Goal: Check status: Check status

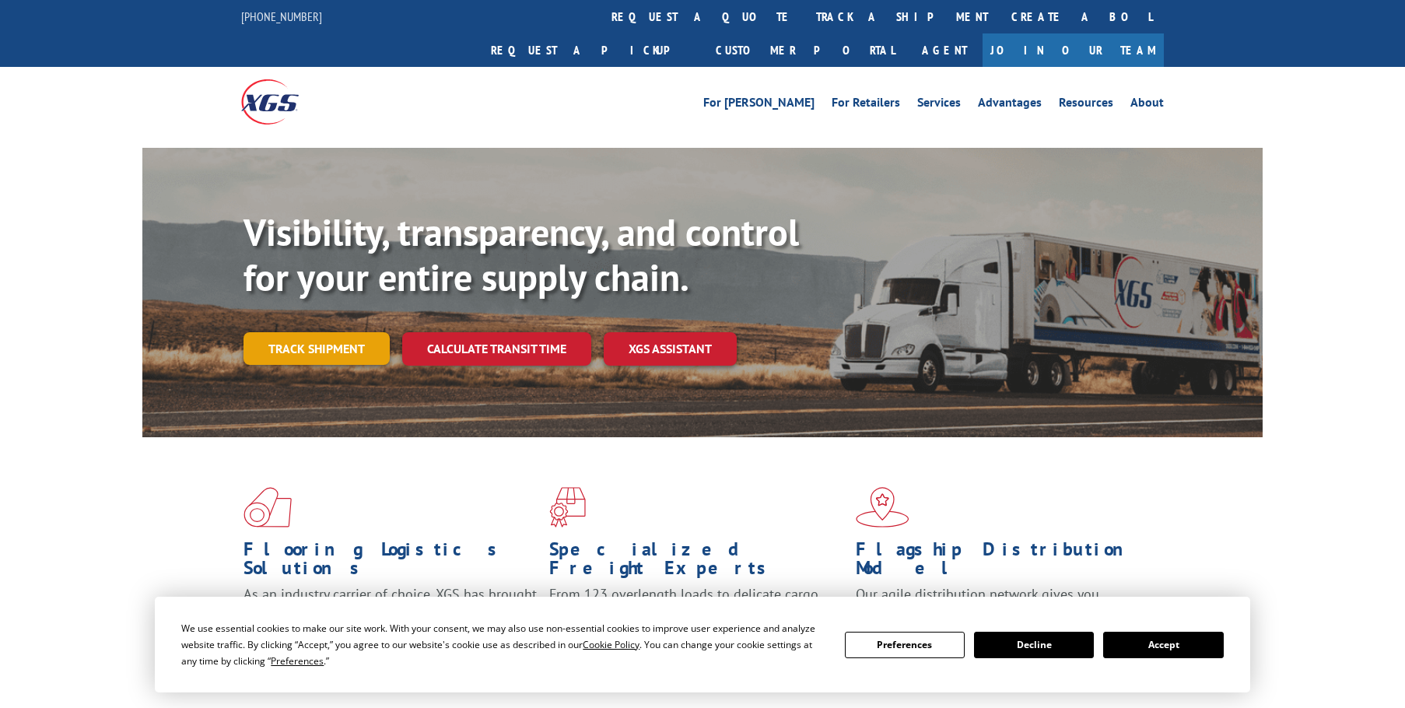
click at [375, 332] on link "Track shipment" at bounding box center [317, 348] width 146 height 33
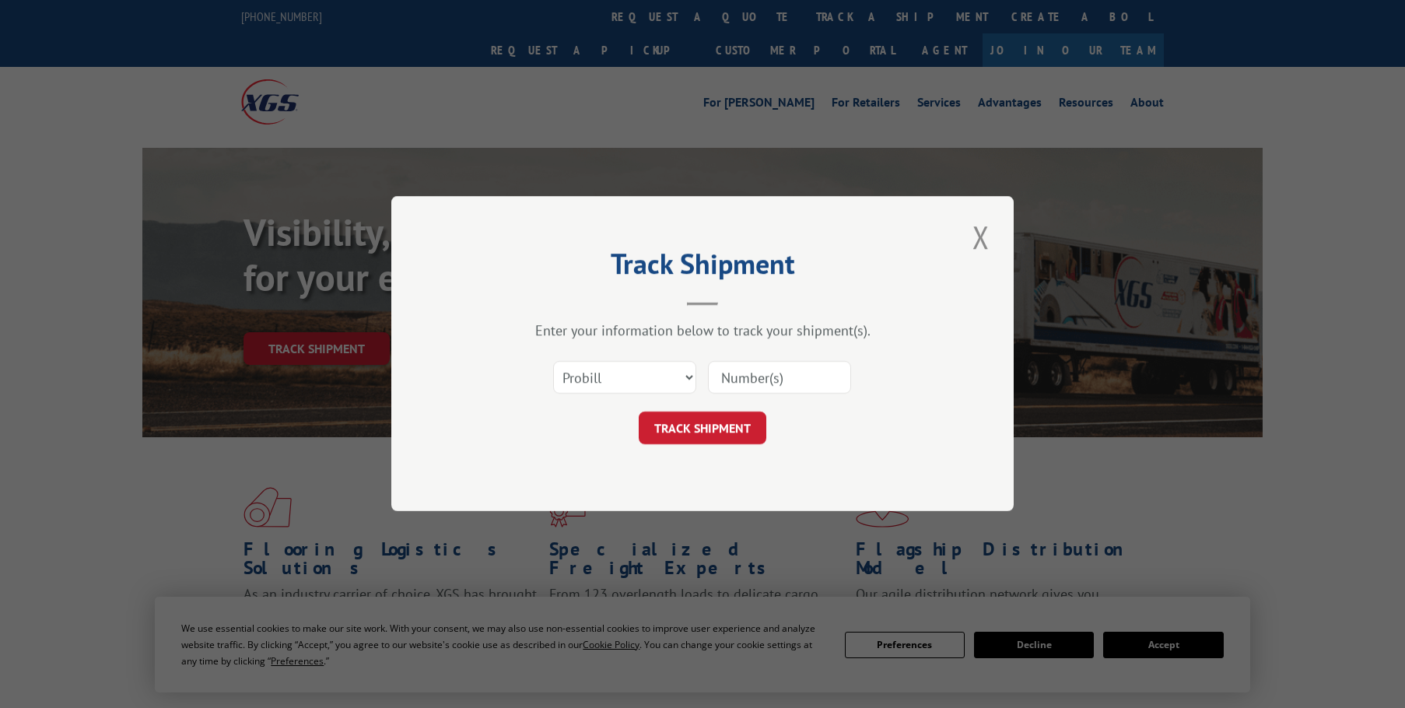
click at [779, 379] on input at bounding box center [779, 378] width 143 height 33
paste input "2818231"
type input "2818231"
click at [740, 415] on button "TRACK SHIPMENT" at bounding box center [703, 428] width 128 height 33
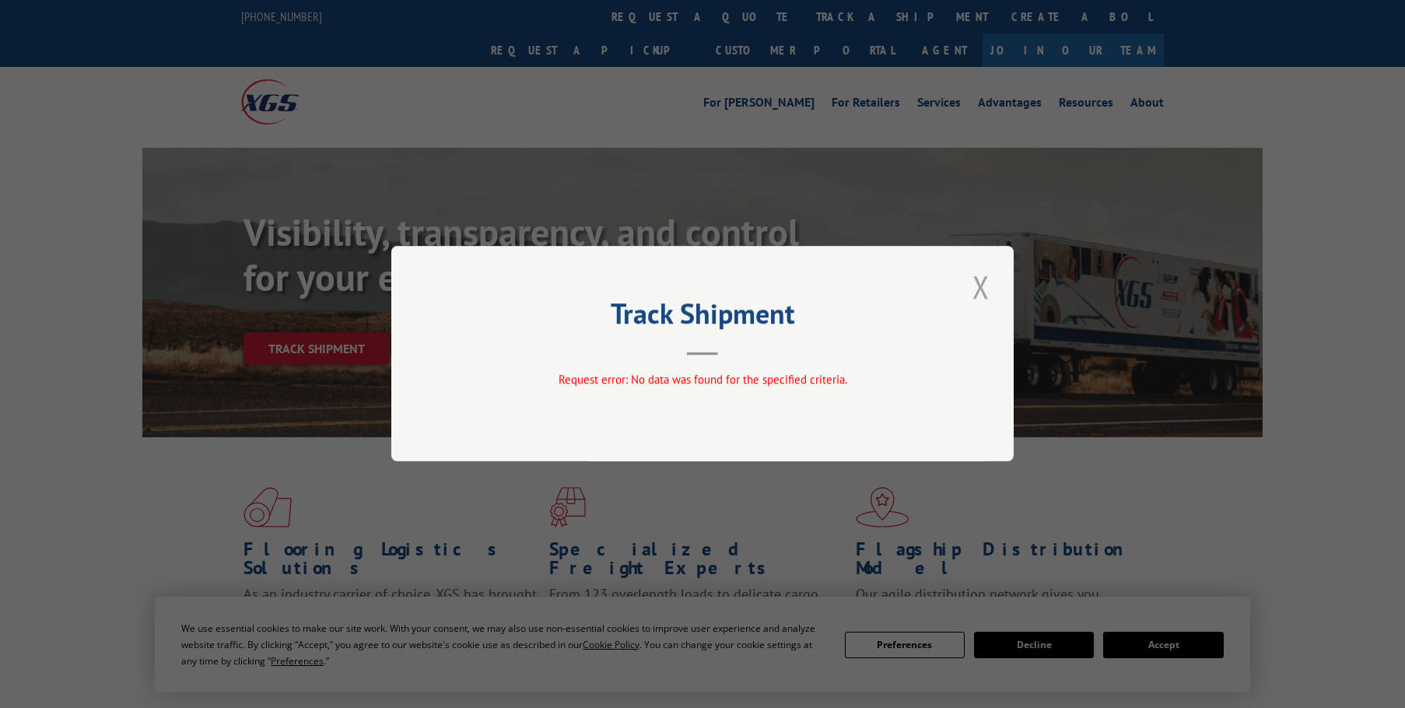
drag, startPoint x: 987, startPoint y: 285, endPoint x: 999, endPoint y: 265, distance: 23.8
click at [987, 285] on button "Close modal" at bounding box center [981, 286] width 26 height 43
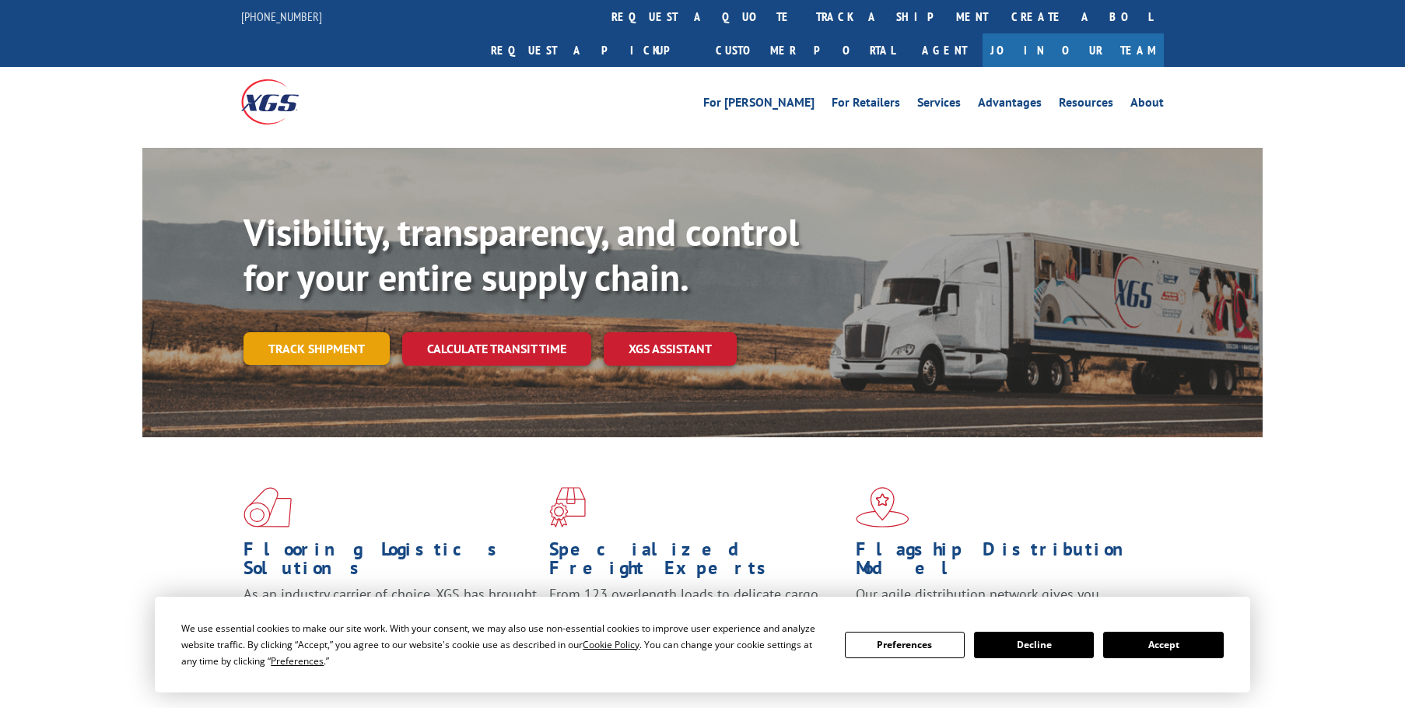
click at [321, 332] on link "Track shipment" at bounding box center [317, 348] width 146 height 33
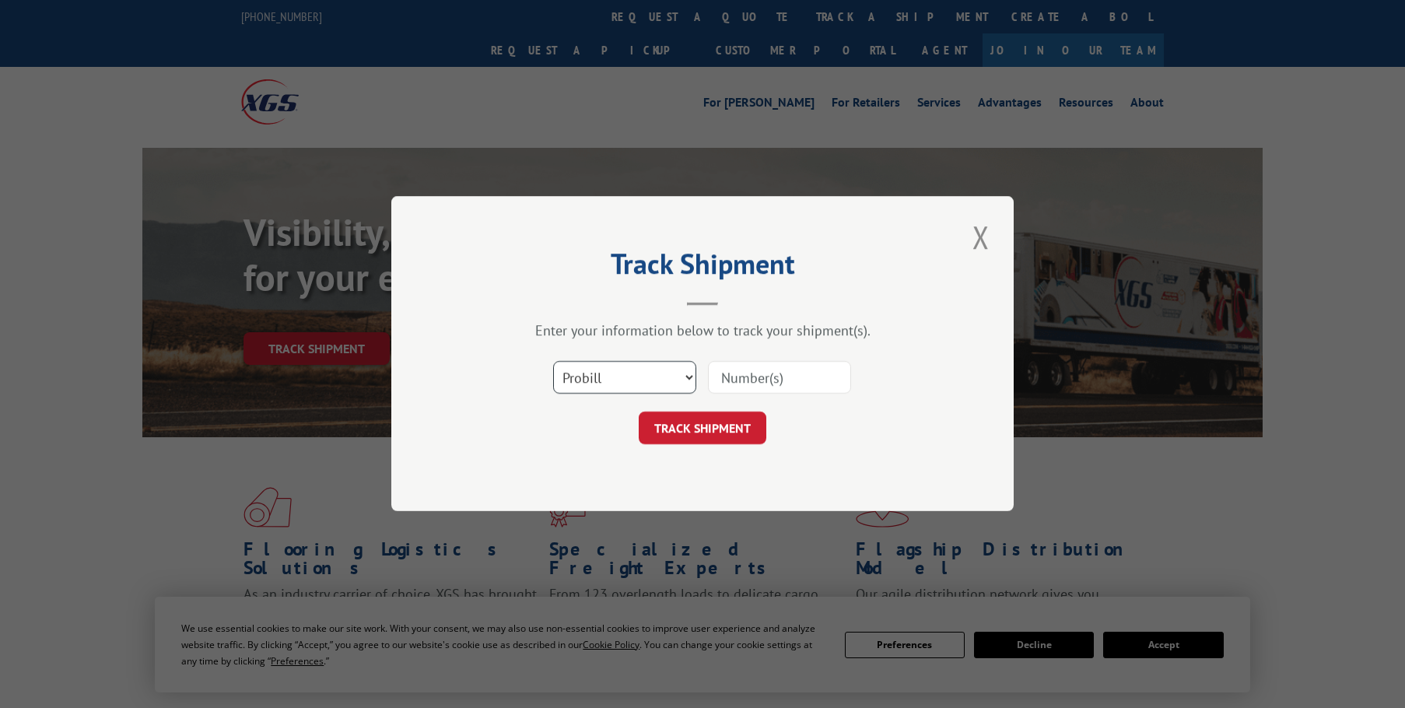
click at [651, 381] on select "Select category... Probill BOL PO" at bounding box center [624, 378] width 143 height 33
click at [791, 379] on input at bounding box center [779, 378] width 143 height 33
type input "17509631"
click button "TRACK SHIPMENT" at bounding box center [703, 428] width 128 height 33
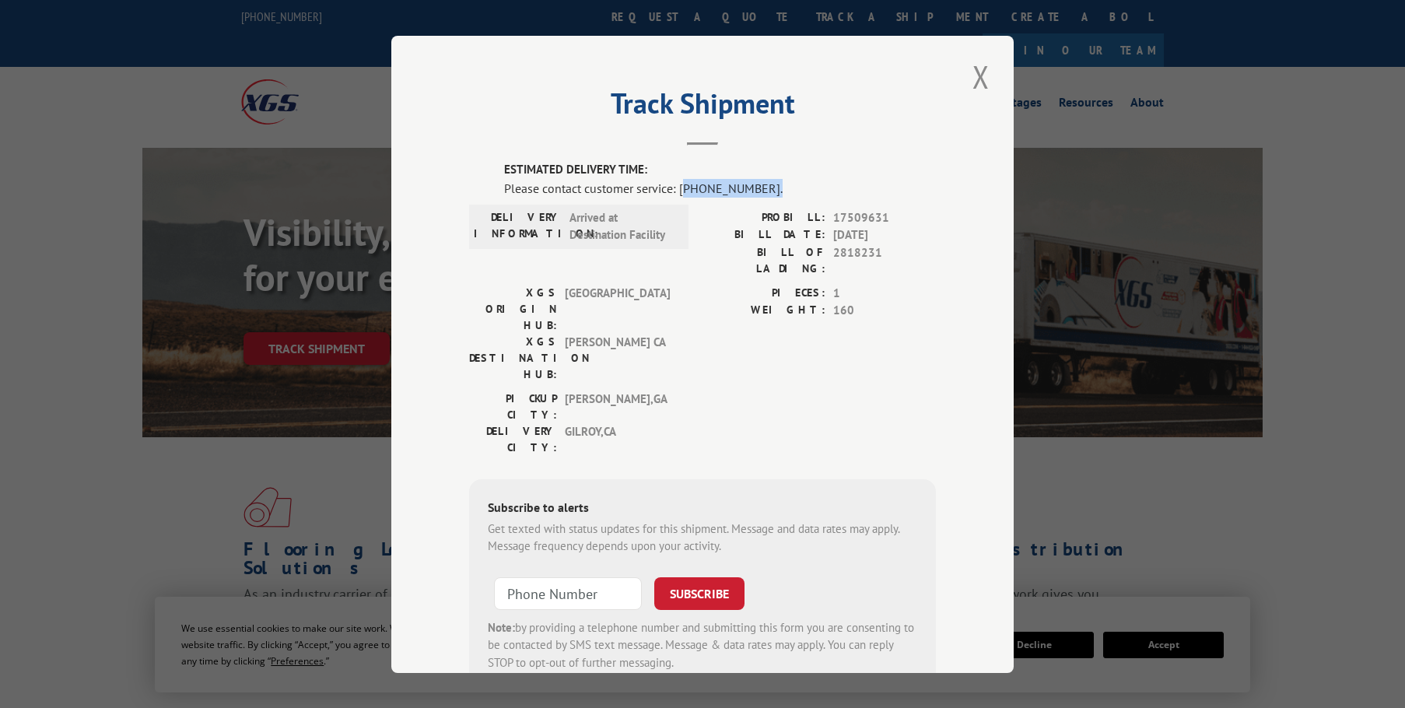
drag, startPoint x: 756, startPoint y: 184, endPoint x: 678, endPoint y: 195, distance: 79.3
click at [678, 195] on div "Please contact customer service: [PHONE_NUMBER]." at bounding box center [720, 187] width 432 height 19
copy div "844) 947-7447."
